Goal: Task Accomplishment & Management: Complete application form

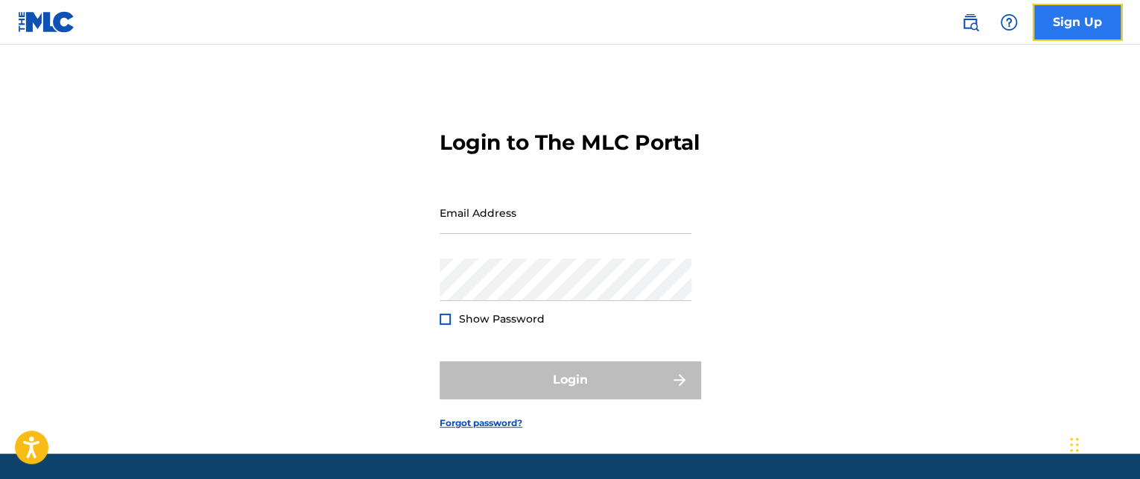
click at [1063, 34] on link "Sign Up" at bounding box center [1077, 22] width 89 height 37
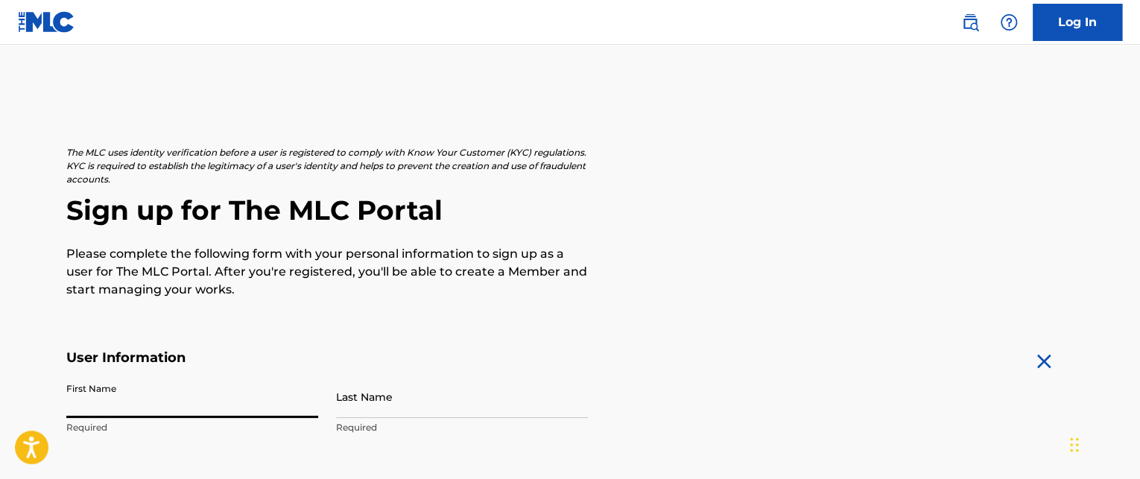
click at [99, 407] on input "First Name" at bounding box center [192, 397] width 252 height 42
type input "[PERSON_NAME]"
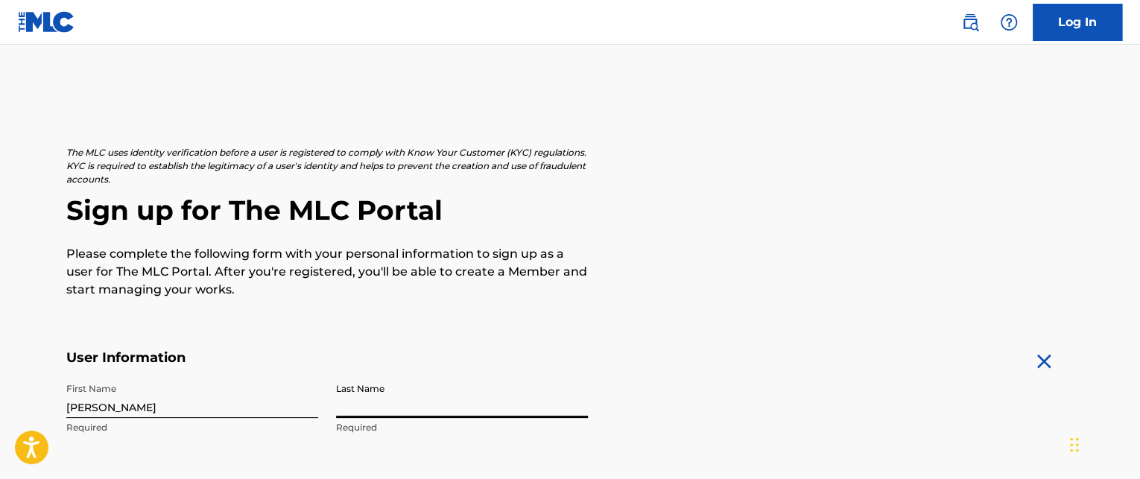
click at [366, 405] on input "Last Name" at bounding box center [462, 397] width 252 height 42
type input "marquez"
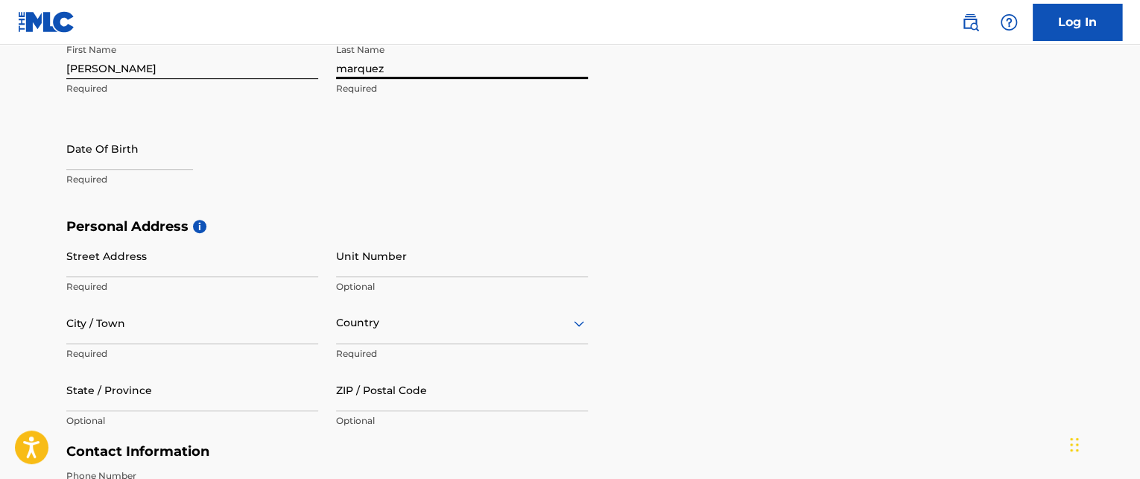
scroll to position [344, 0]
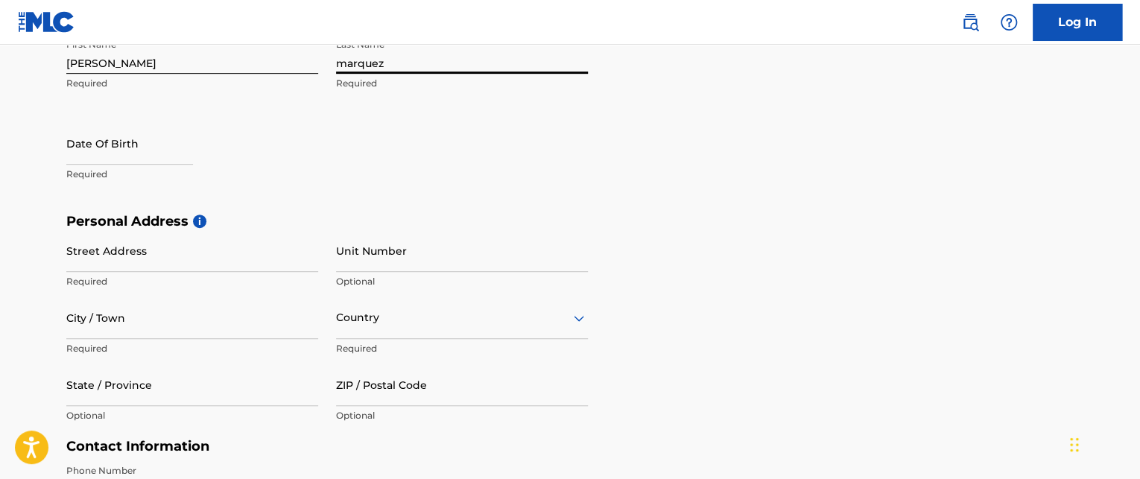
click at [78, 168] on p "Required" at bounding box center [192, 174] width 252 height 13
select select "8"
select select "2025"
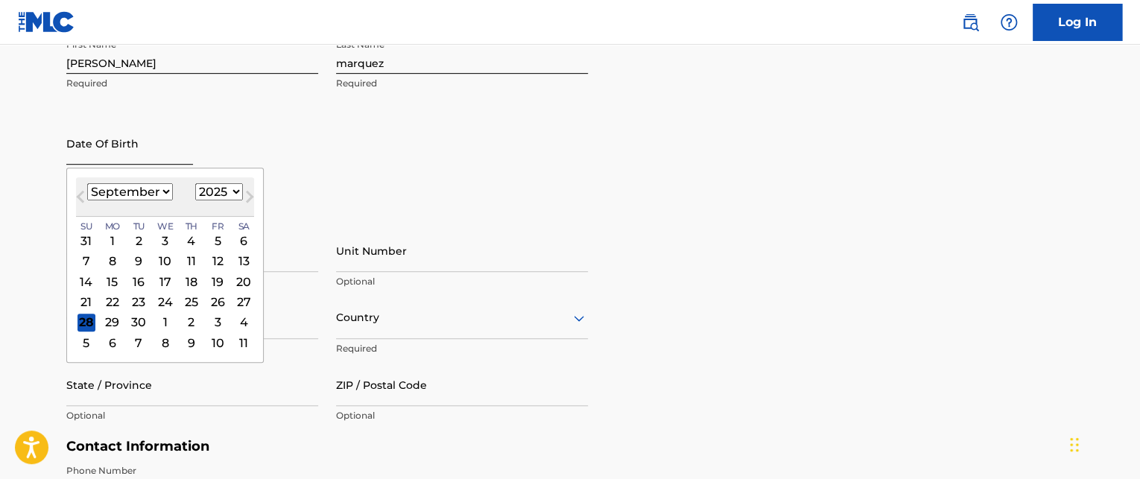
click at [75, 160] on input "text" at bounding box center [129, 143] width 127 height 42
click at [95, 190] on select "January February March April May June July August September October November De…" at bounding box center [130, 191] width 86 height 17
select select "7"
click at [87, 183] on select "January February March April May June July August September October November De…" at bounding box center [130, 191] width 86 height 17
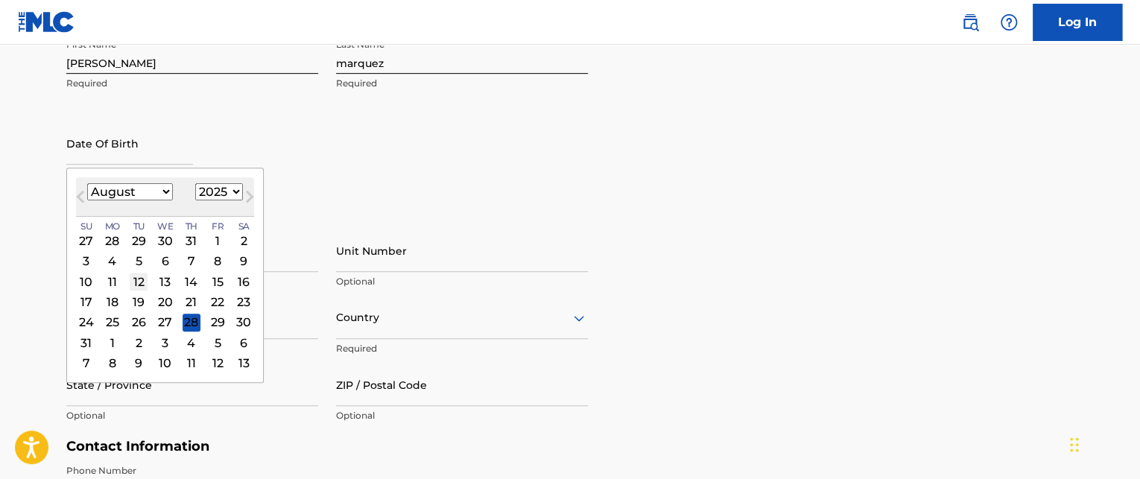
click at [134, 278] on div "12" at bounding box center [139, 282] width 18 height 18
type input "[DATE]"
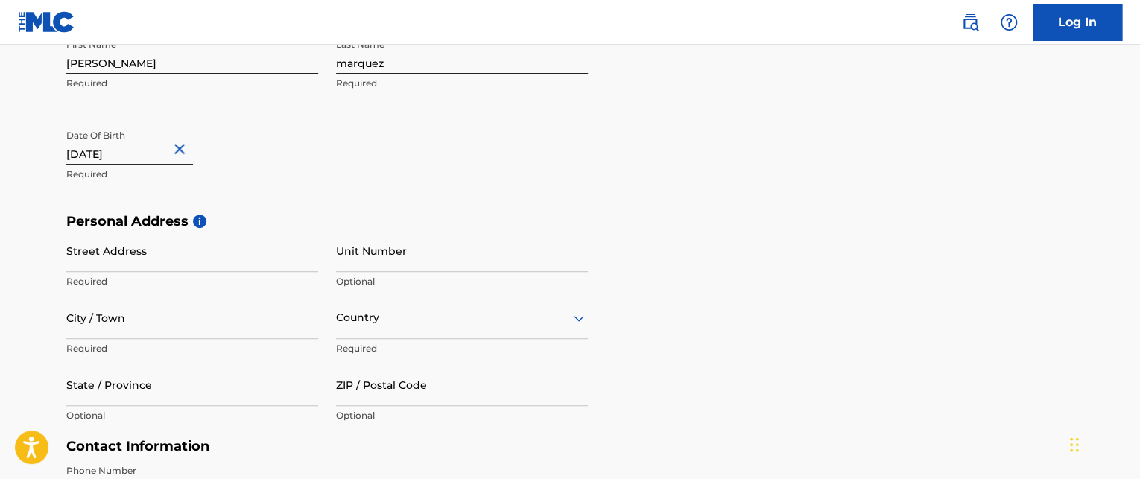
click at [139, 155] on input "[DATE]" at bounding box center [129, 143] width 127 height 42
select select "7"
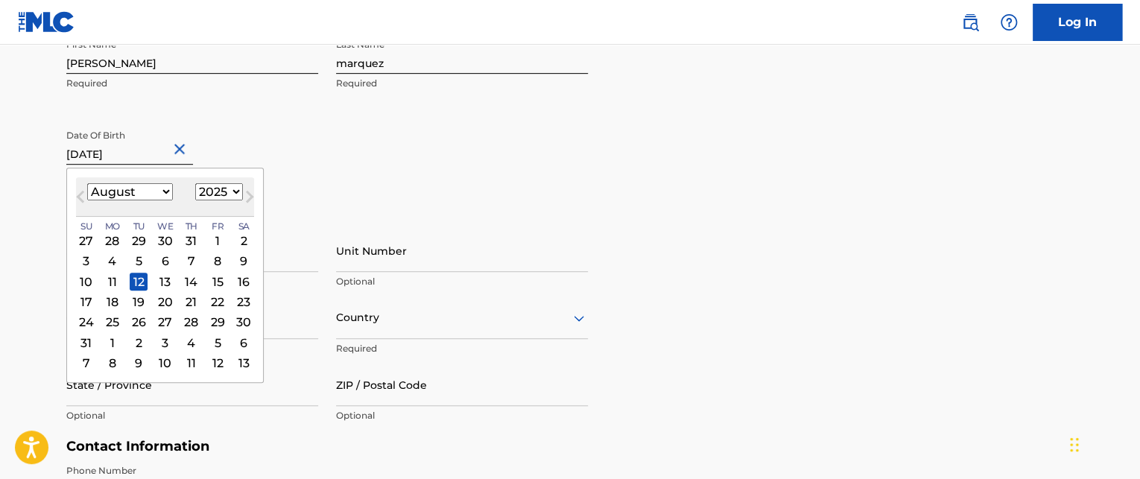
click at [218, 196] on select "1899 1900 1901 1902 1903 1904 1905 1906 1907 1908 1909 1910 1911 1912 1913 1914…" at bounding box center [219, 191] width 48 height 17
select select "1990"
click at [195, 183] on select "1899 1900 1901 1902 1903 1904 1905 1906 1907 1908 1909 1910 1911 1912 1913 1914…" at bounding box center [219, 191] width 48 height 17
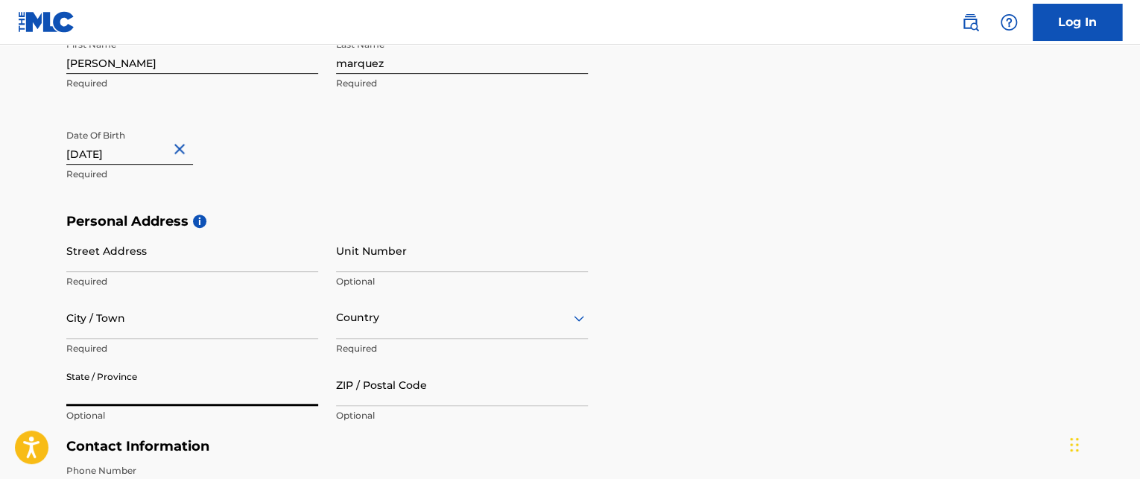
click at [234, 379] on input "State / Province" at bounding box center [192, 385] width 252 height 42
click at [211, 252] on input "Street Address" at bounding box center [192, 250] width 252 height 42
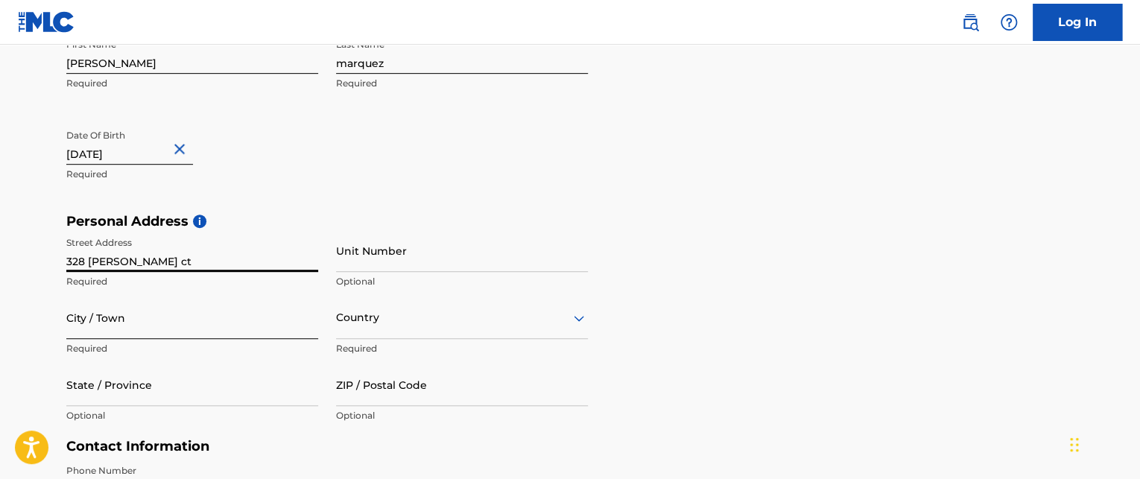
type input "328 [PERSON_NAME] ct"
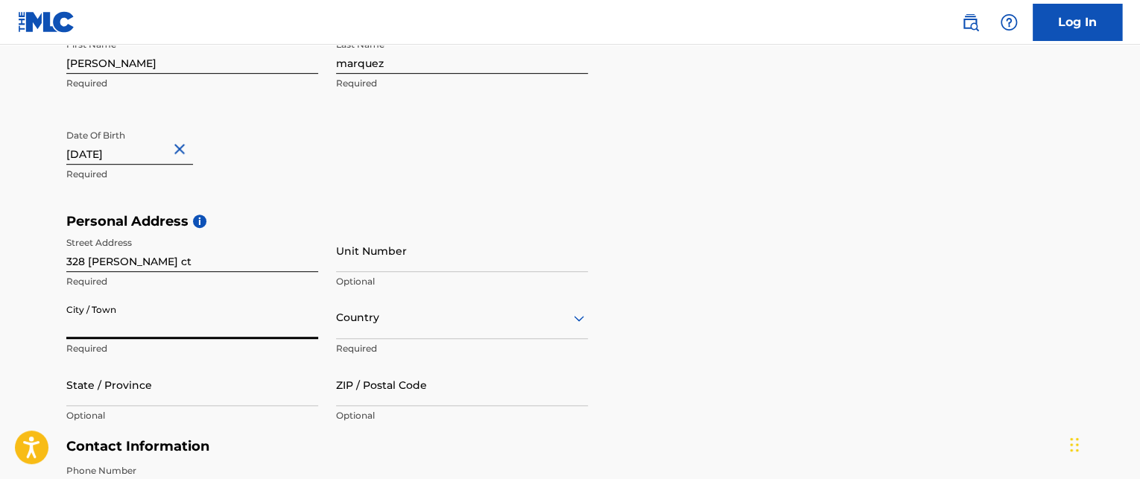
click at [262, 321] on input "City / Town" at bounding box center [192, 318] width 252 height 42
type input "apopka"
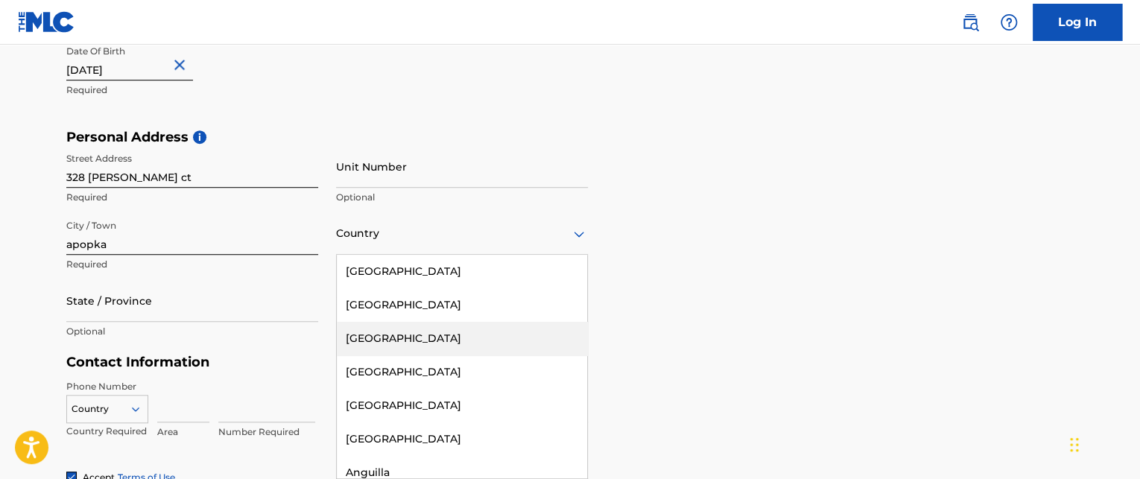
click at [367, 255] on div "223 results available. Use Up and Down to choose options, press Enter to select…" at bounding box center [462, 233] width 252 height 42
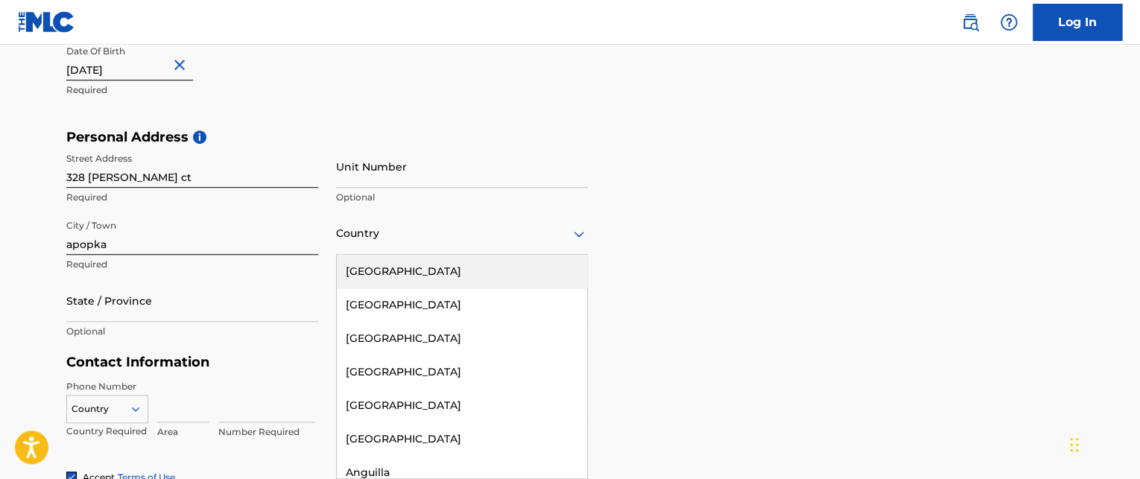
click at [374, 265] on div "[GEOGRAPHIC_DATA]" at bounding box center [462, 272] width 250 height 34
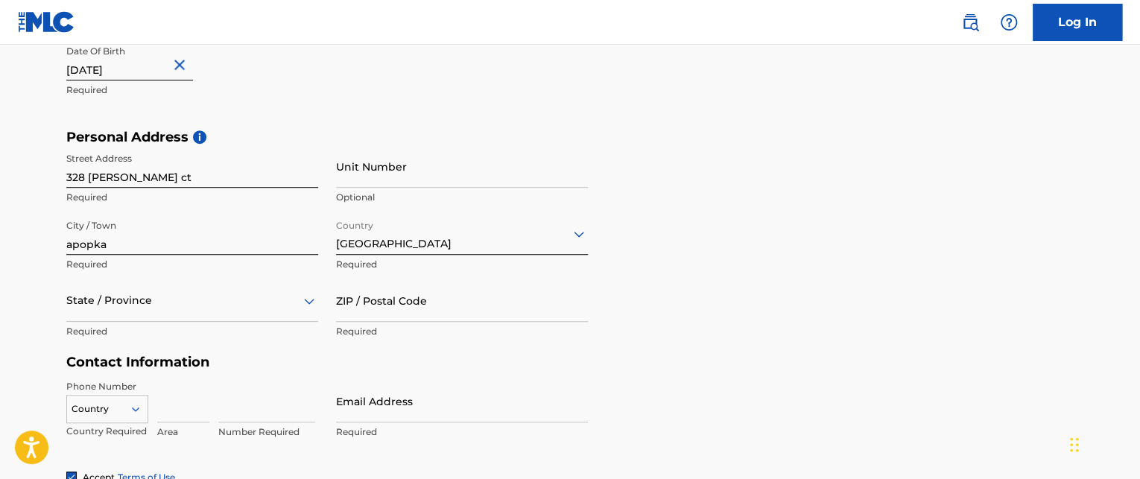
scroll to position [495, 0]
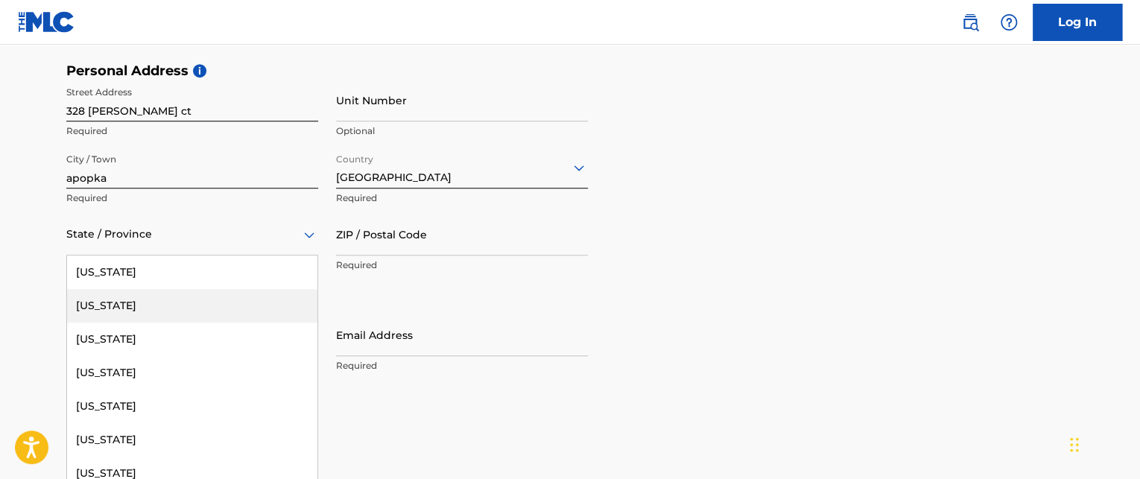
click at [183, 256] on div "57 results available. Use Up and Down to choose options, press Enter to select …" at bounding box center [192, 234] width 252 height 42
type input "f"
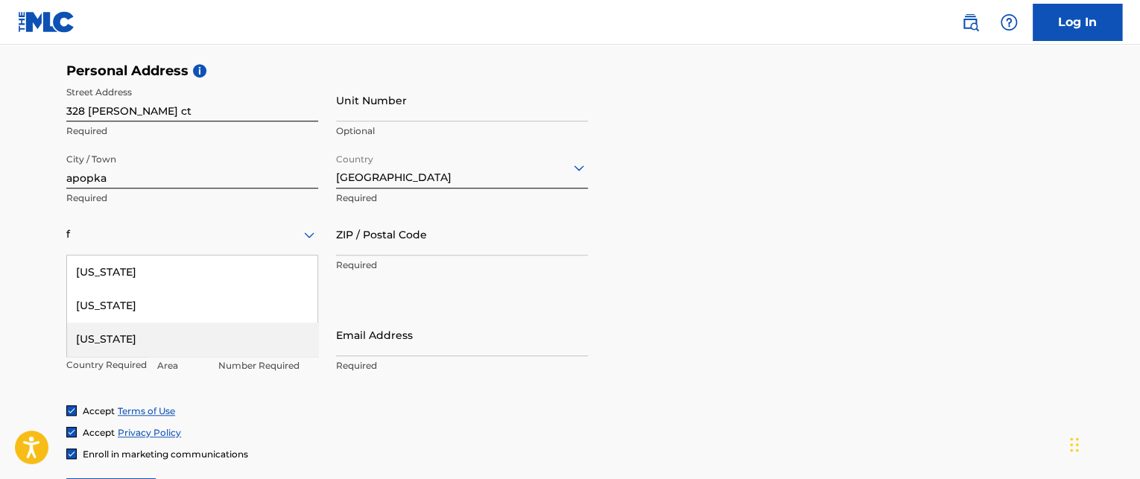
click at [107, 332] on div "[US_STATE]" at bounding box center [192, 340] width 250 height 34
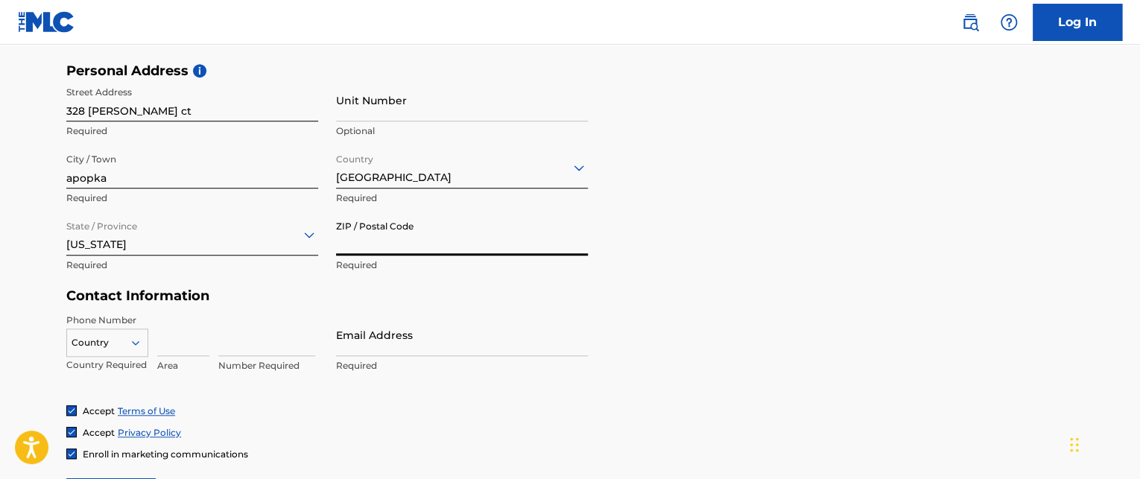
click at [346, 250] on input "ZIP / Postal Code" at bounding box center [462, 234] width 252 height 42
type input "32703"
